Goal: Task Accomplishment & Management: Manage account settings

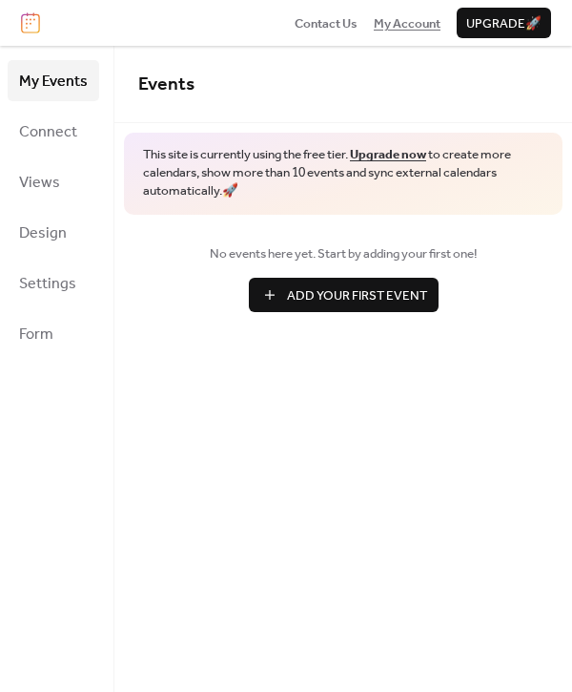
click at [413, 26] on span "My Account" at bounding box center [407, 23] width 67 height 19
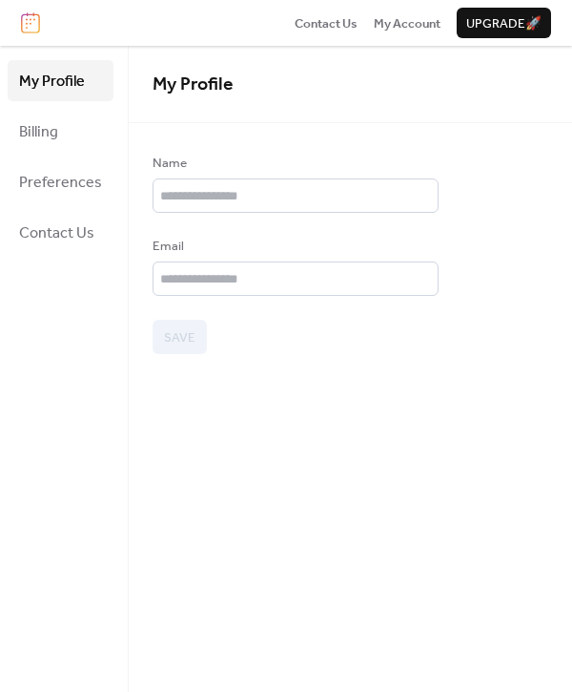
click at [64, 204] on ul "My Profile Billing Preferences Contact Us" at bounding box center [61, 156] width 106 height 193
click at [61, 183] on span "Preferences" at bounding box center [60, 183] width 83 height 30
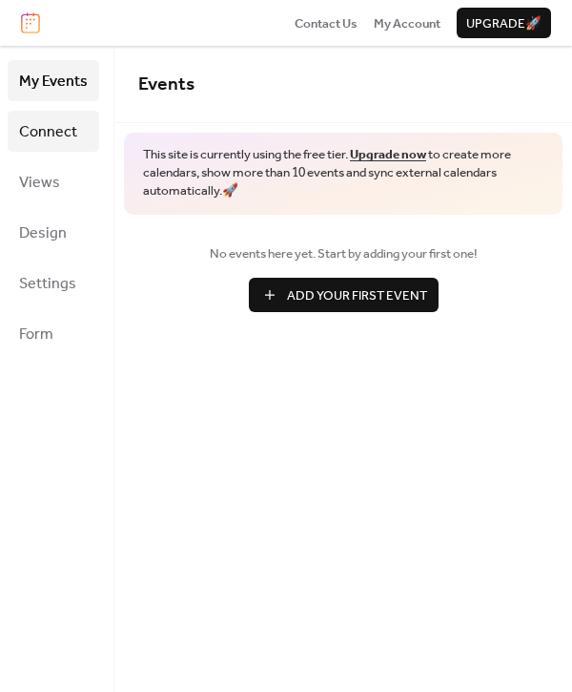
click at [55, 130] on span "Connect" at bounding box center [48, 132] width 58 height 30
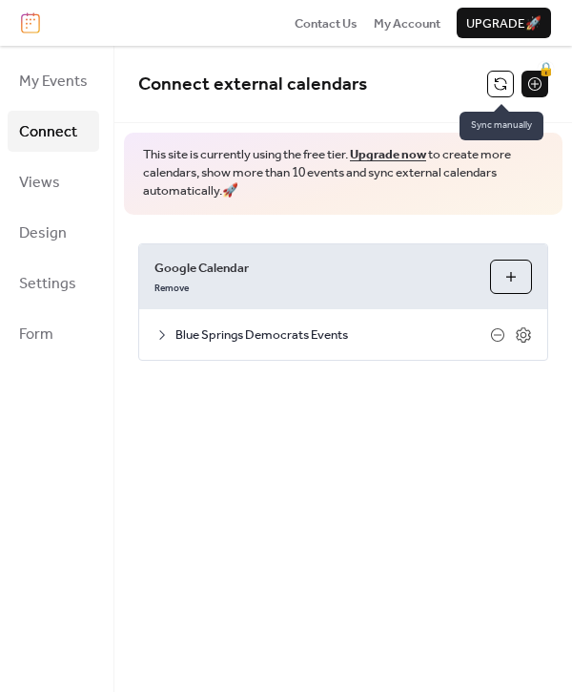
click at [497, 84] on button at bounding box center [501, 84] width 27 height 27
